Goal: Task Accomplishment & Management: Manage account settings

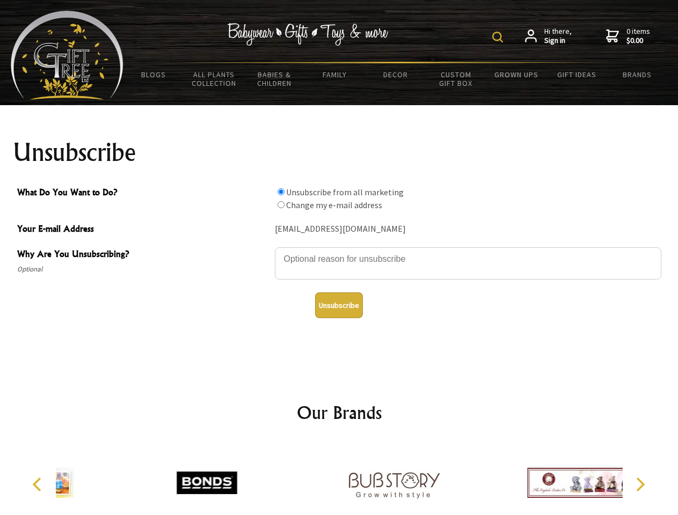
click at [499, 37] on img at bounding box center [497, 37] width 11 height 11
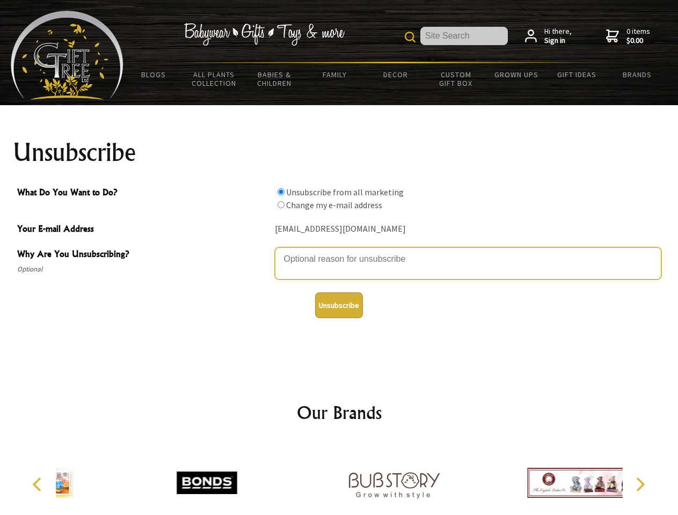
click at [339, 251] on textarea "Why Are You Unsubscribing?" at bounding box center [468, 263] width 386 height 32
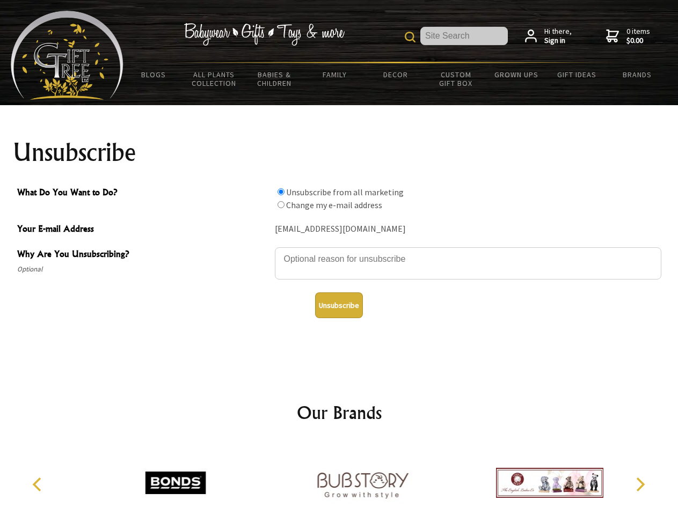
click at [281, 192] on input "What Do You Want to Do?" at bounding box center [280, 191] width 7 height 7
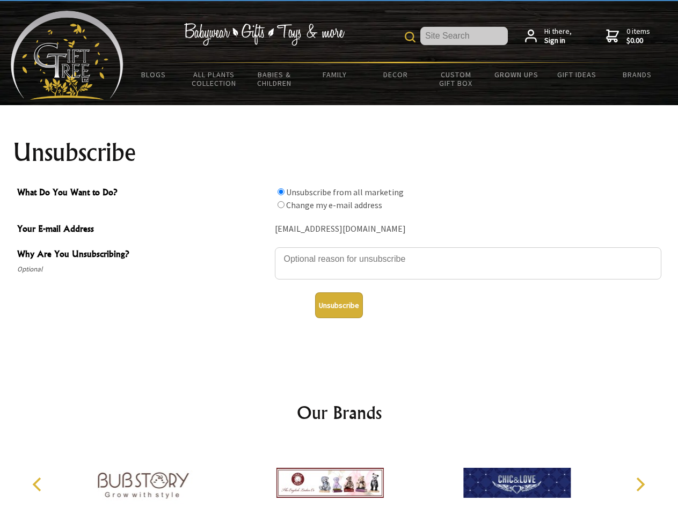
click at [281, 204] on input "What Do You Want to Do?" at bounding box center [280, 204] width 7 height 7
radio input "true"
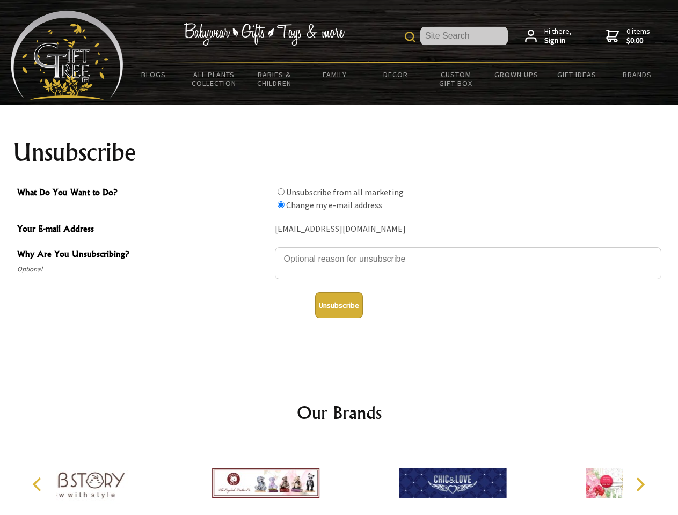
click at [339, 305] on button "Unsubscribe" at bounding box center [339, 305] width 48 height 26
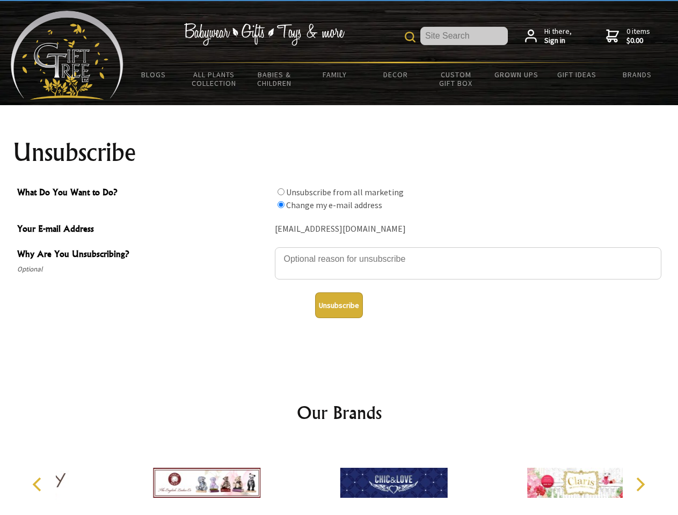
click at [339, 479] on div at bounding box center [393, 485] width 187 height 84
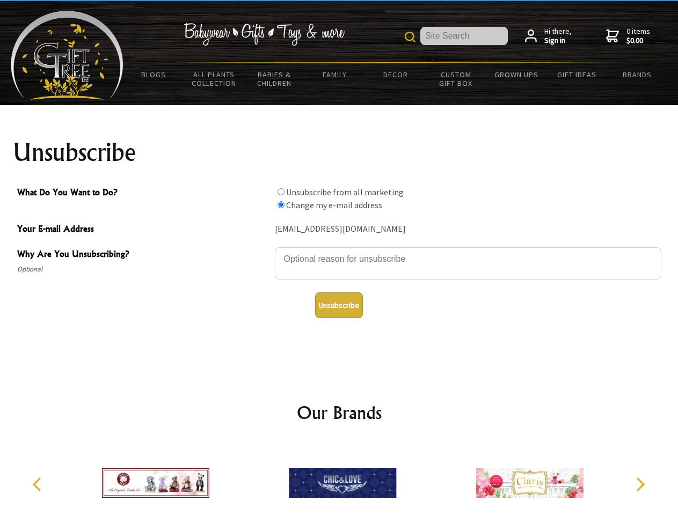
click at [39, 485] on icon "Previous" at bounding box center [38, 485] width 14 height 14
click at [640, 485] on icon "Next" at bounding box center [639, 485] width 14 height 14
